Goal: Navigation & Orientation: Find specific page/section

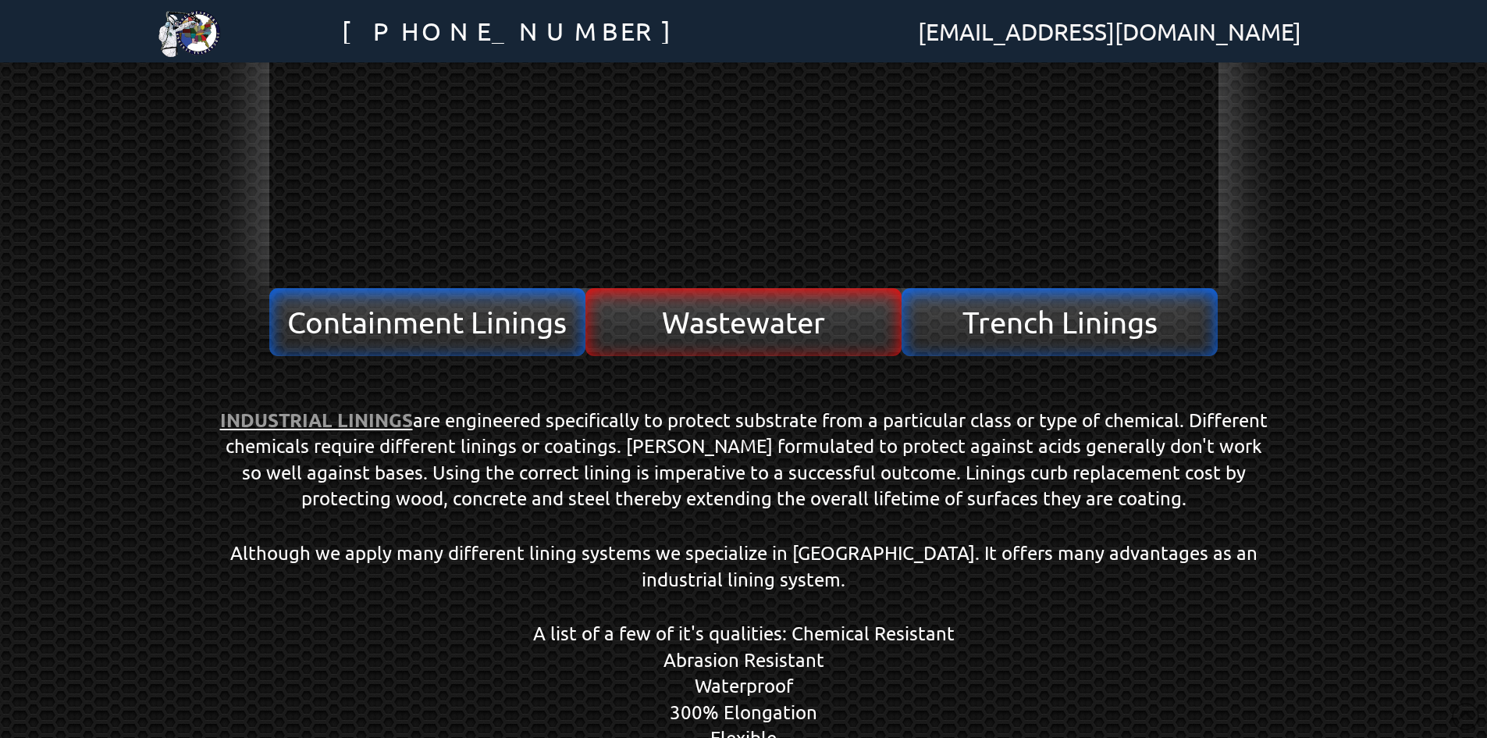
scroll to position [468, 0]
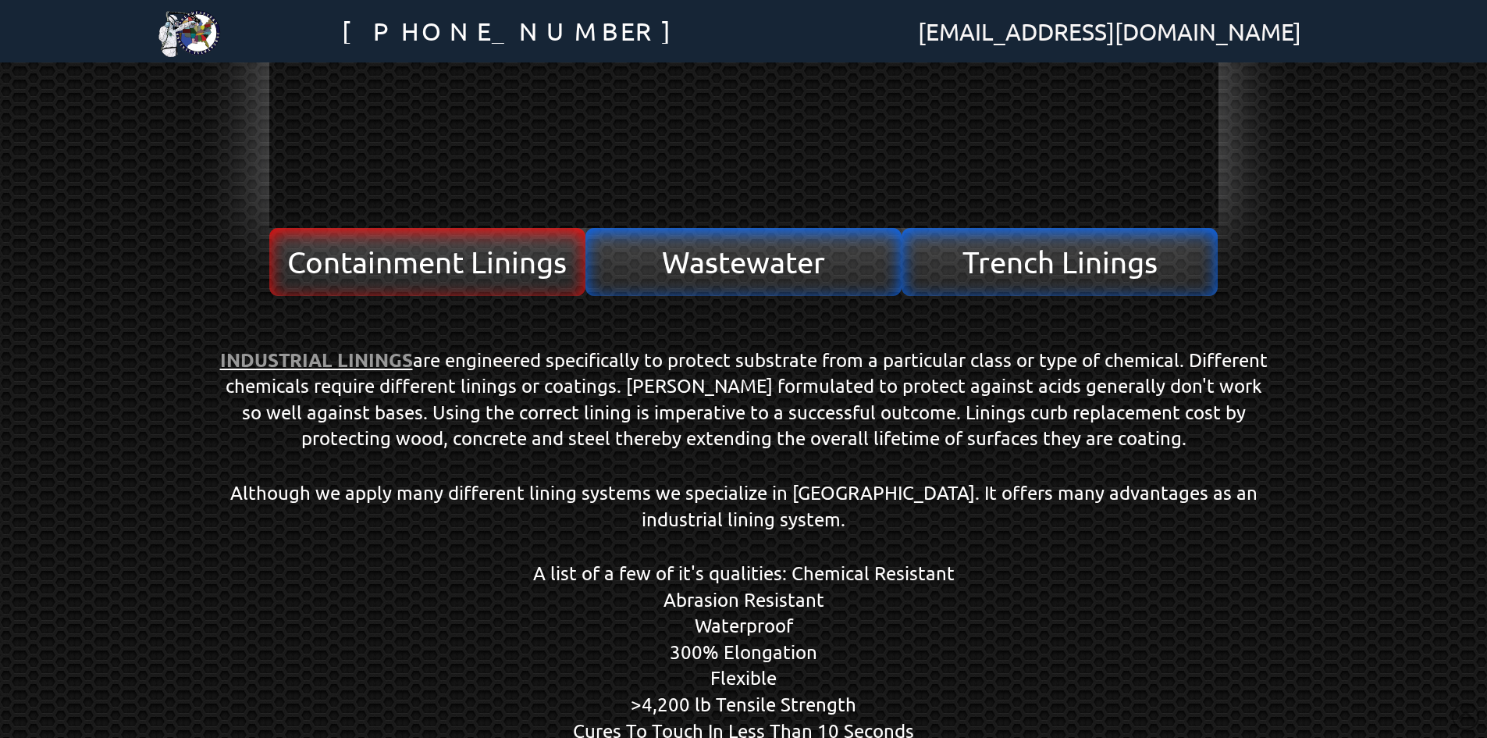
click at [469, 262] on span "Containment Linings" at bounding box center [427, 262] width 280 height 30
click at [391, 258] on span "Containment Linings" at bounding box center [427, 262] width 280 height 30
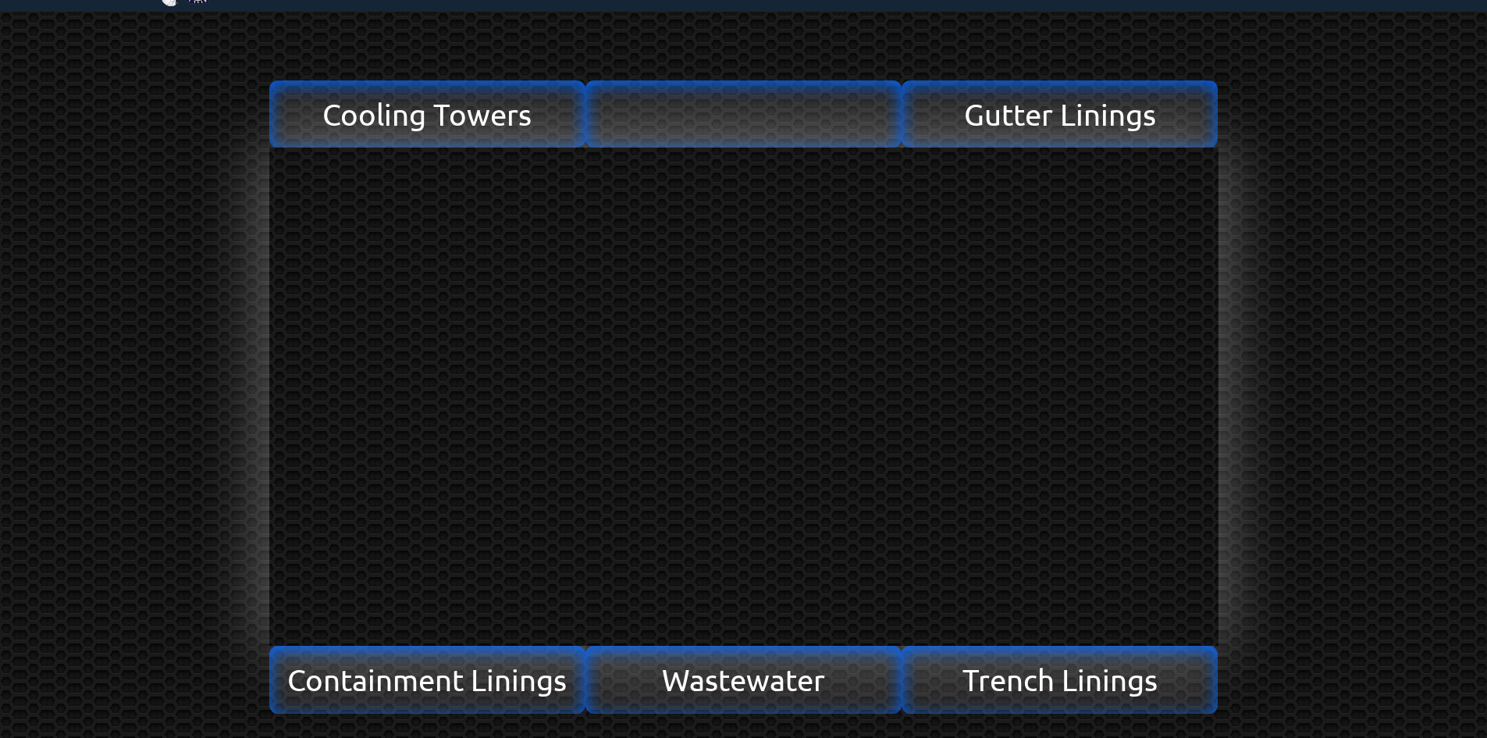
scroll to position [78, 0]
